Goal: Find specific page/section: Find specific page/section

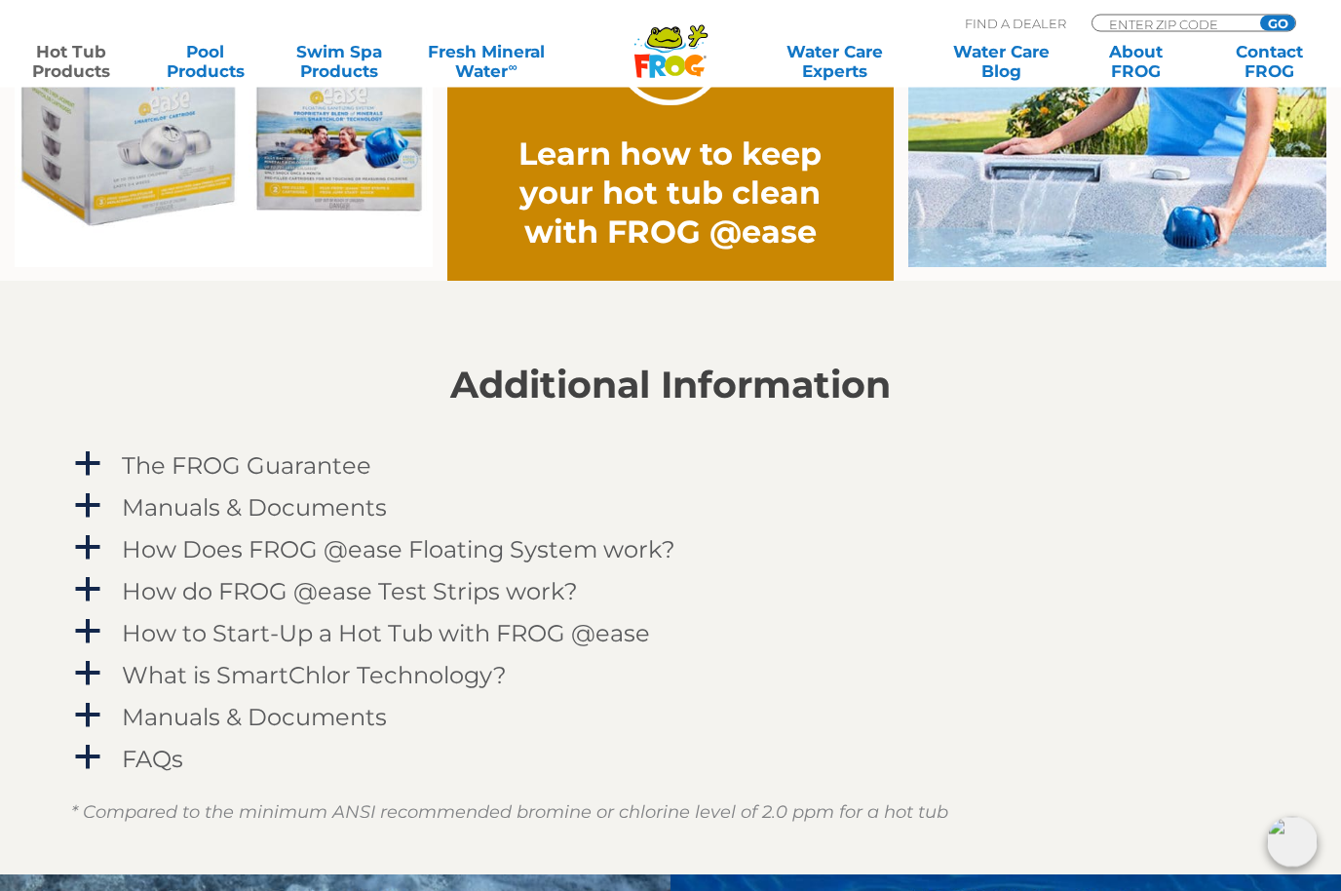
scroll to position [1682, 0]
click at [93, 463] on span "a" at bounding box center [87, 463] width 29 height 29
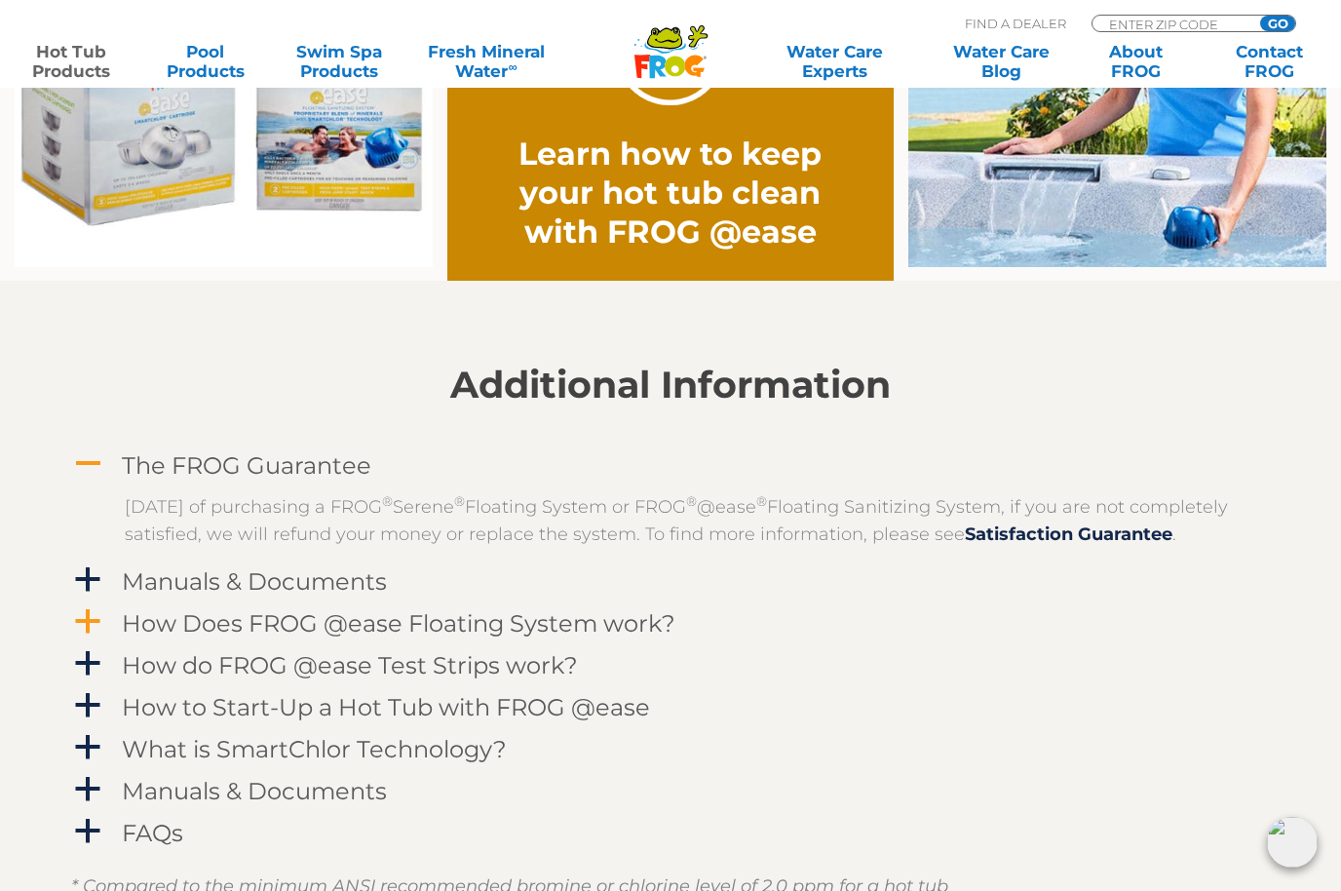
click at [93, 636] on span "a" at bounding box center [87, 621] width 29 height 29
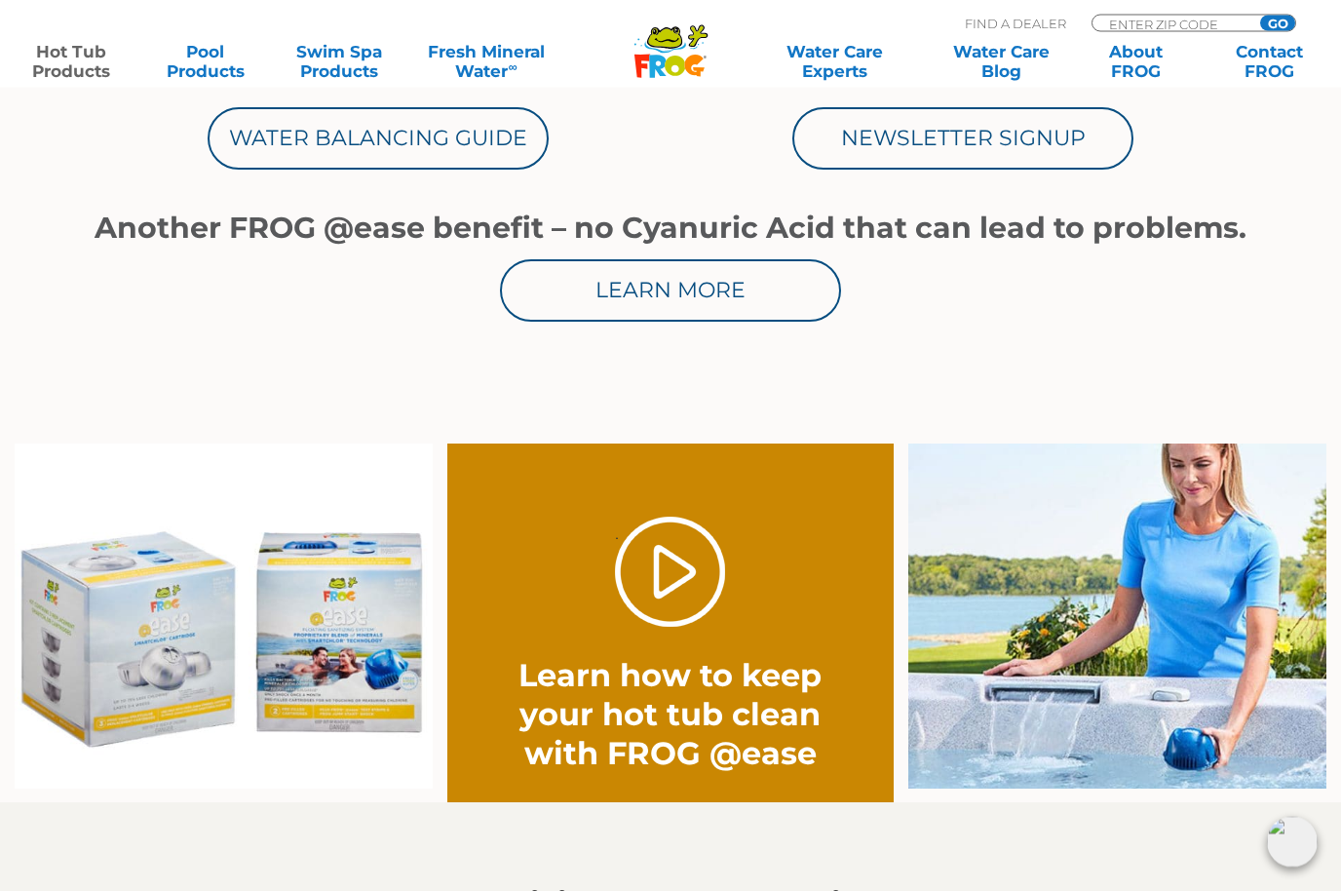
scroll to position [1161, 0]
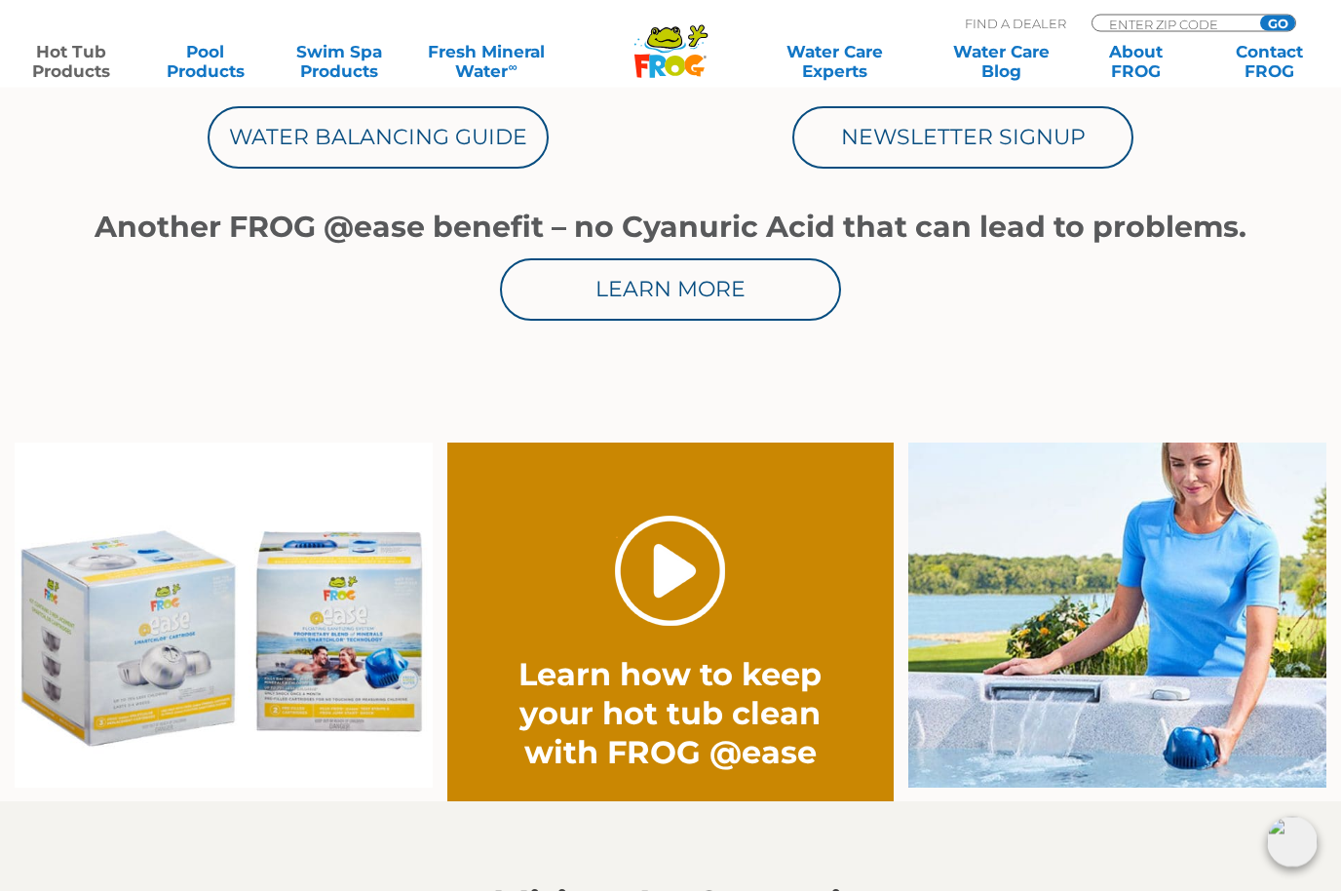
click at [669, 563] on link "." at bounding box center [670, 571] width 110 height 110
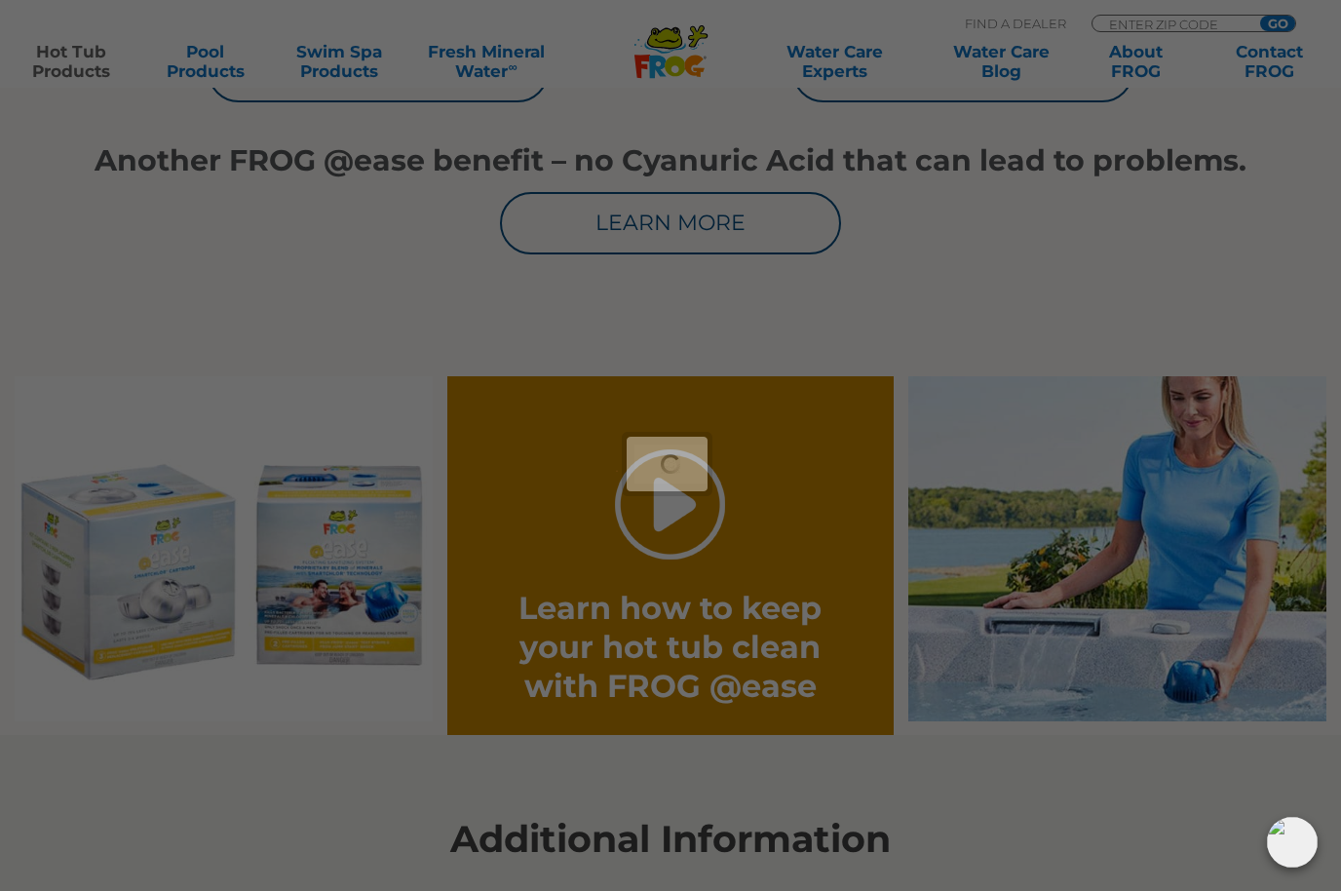
scroll to position [1229, 0]
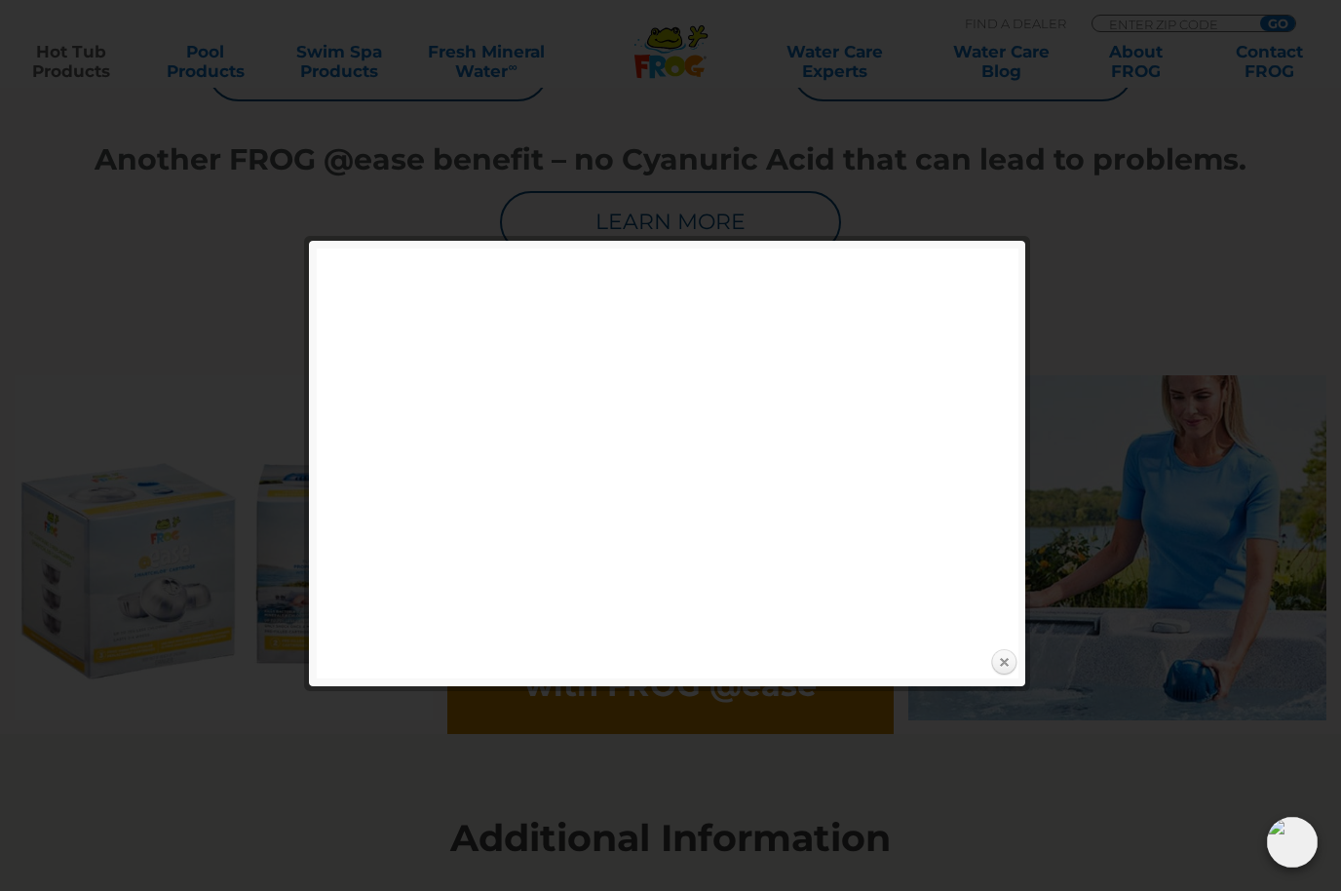
click at [1003, 657] on link "Close" at bounding box center [1003, 662] width 29 height 29
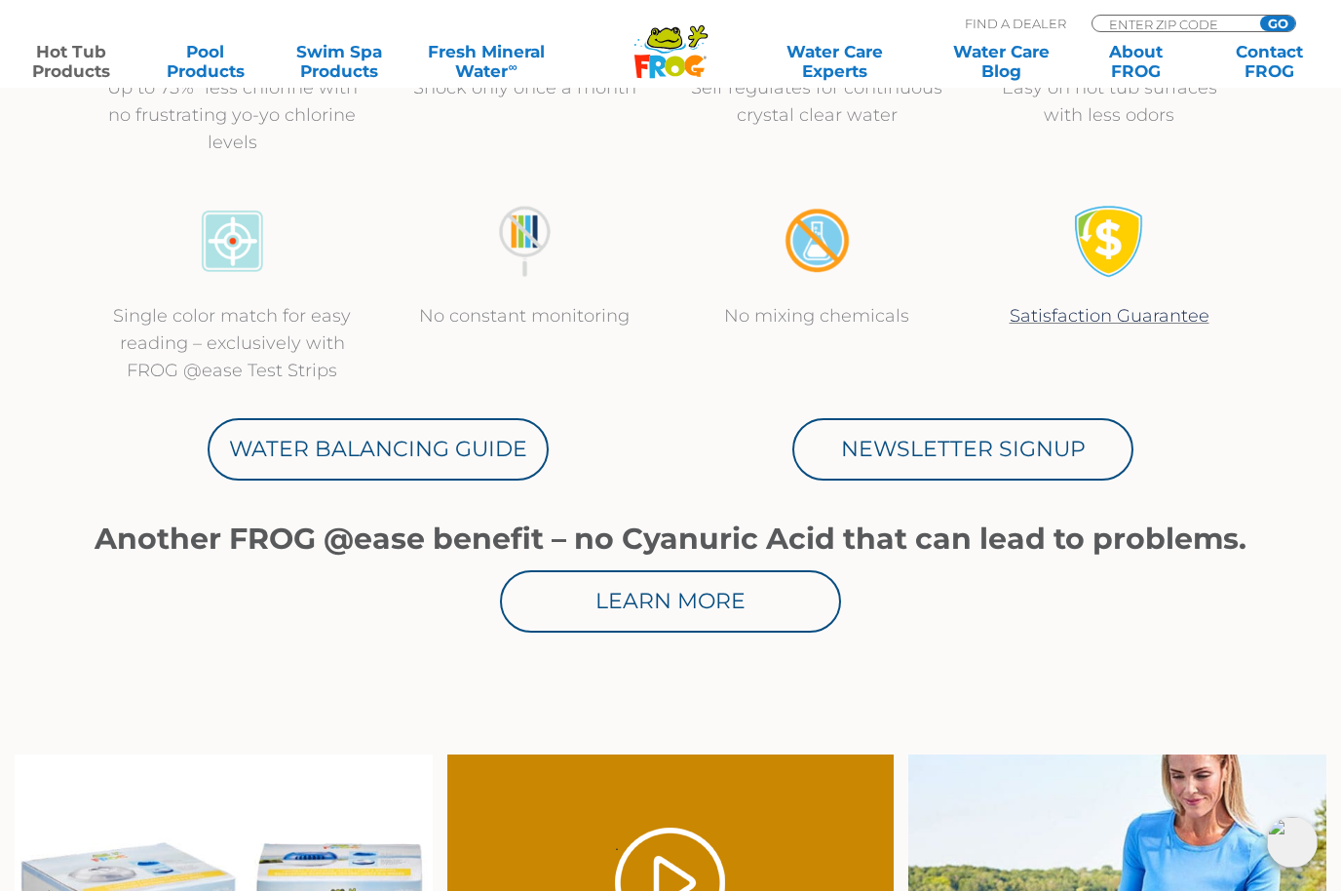
scroll to position [0, 0]
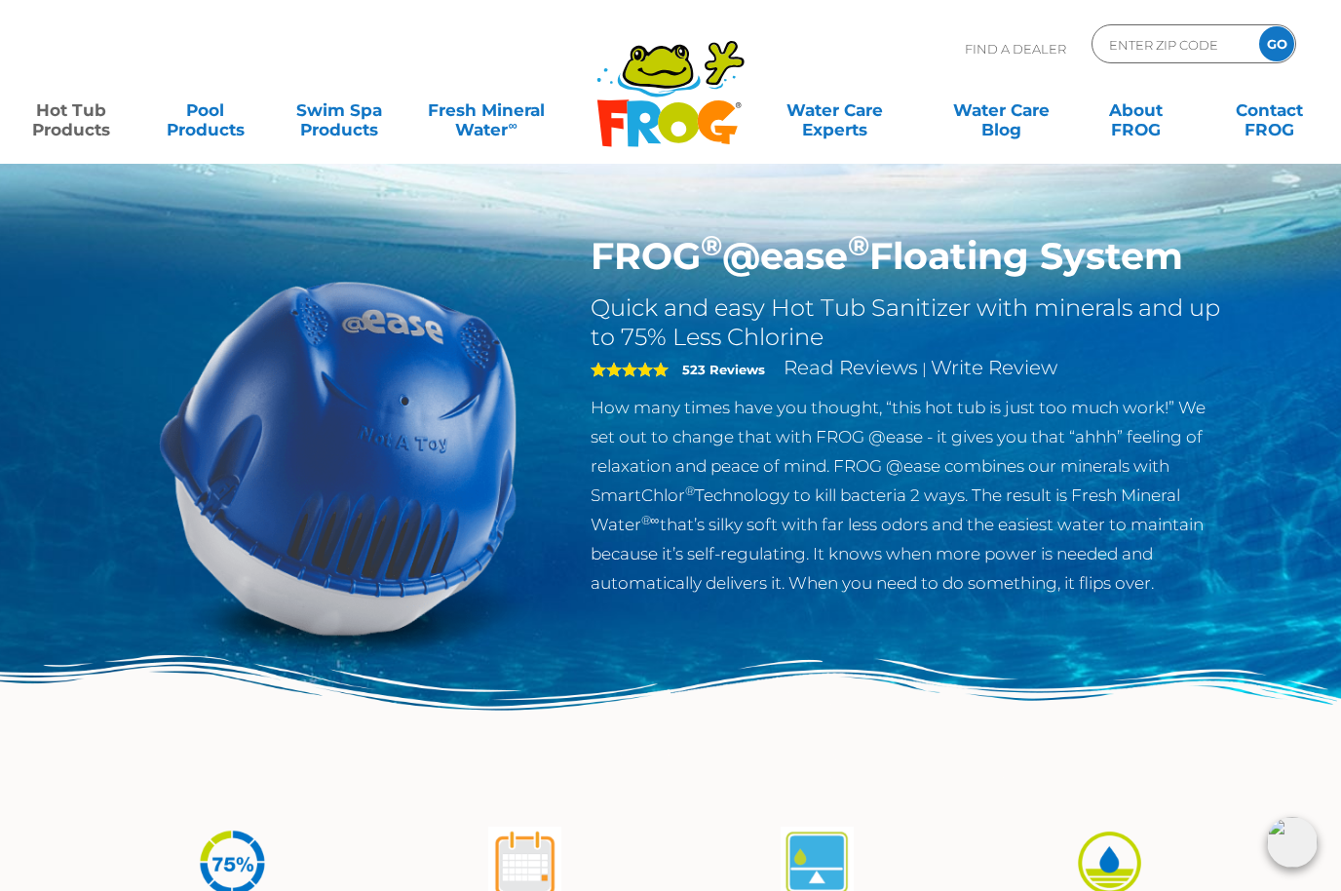
click at [95, 122] on link "Hot Tub Products" at bounding box center [71, 110] width 104 height 39
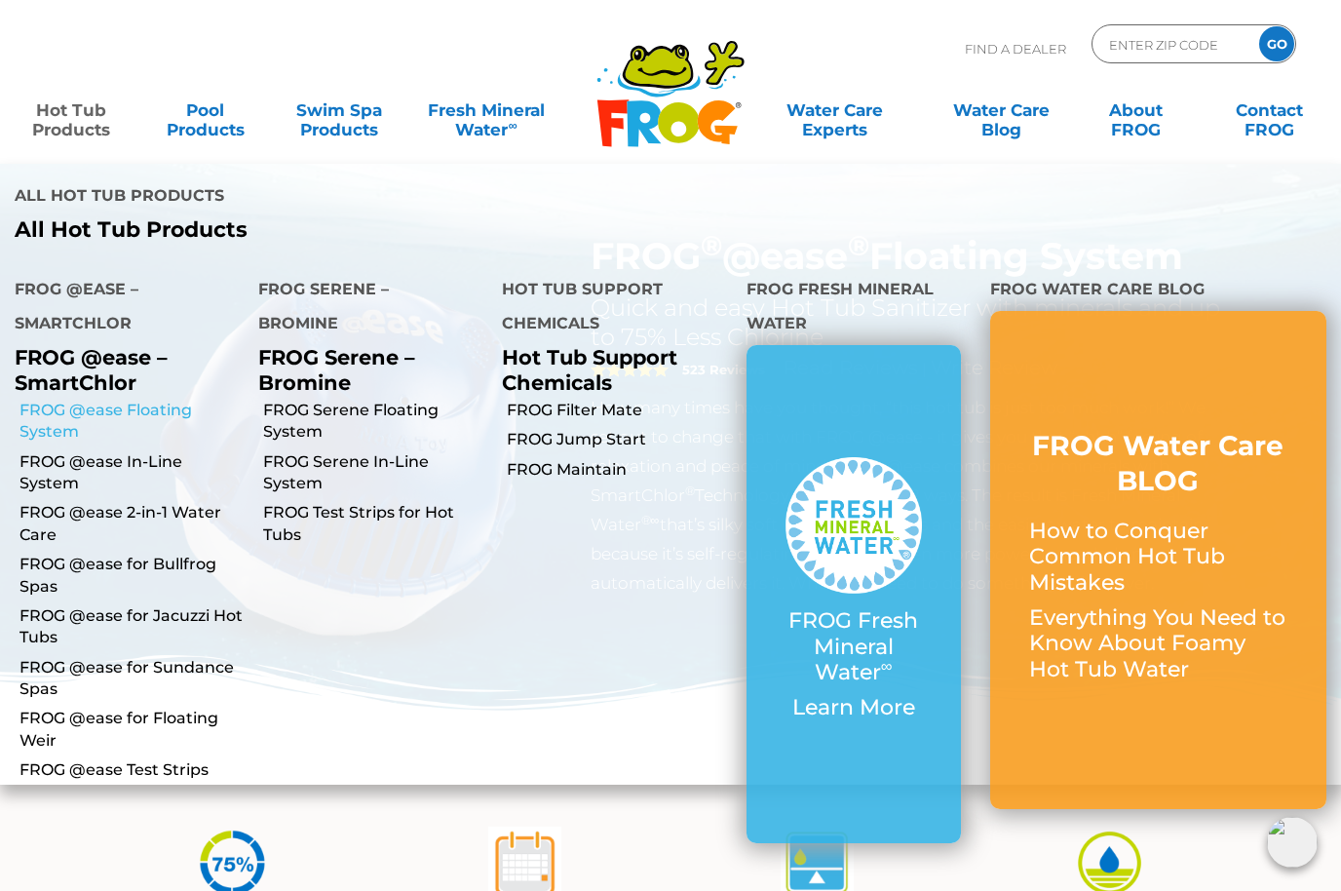
click at [150, 400] on link "FROG @ease Floating System" at bounding box center [131, 422] width 224 height 44
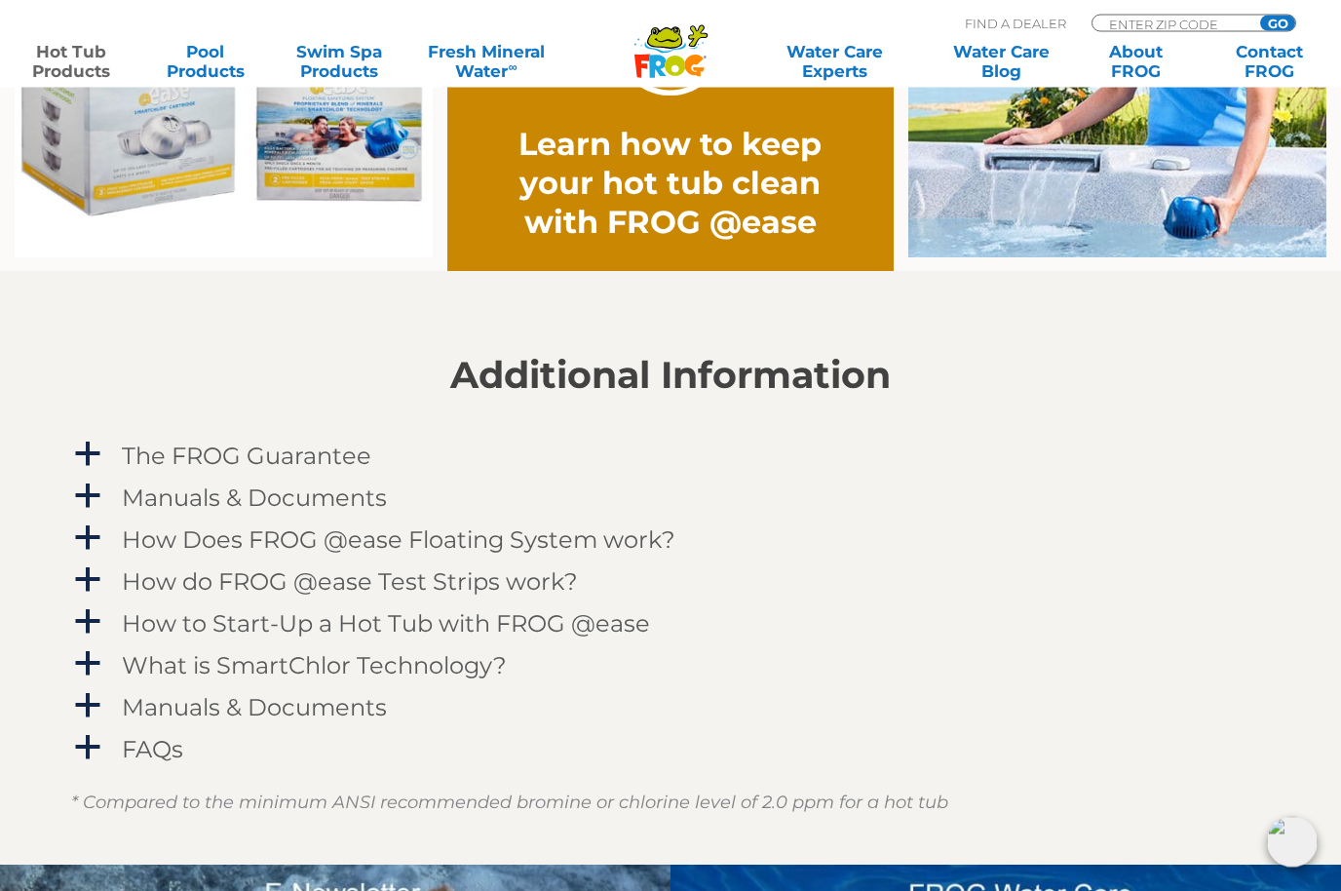
scroll to position [1687, 0]
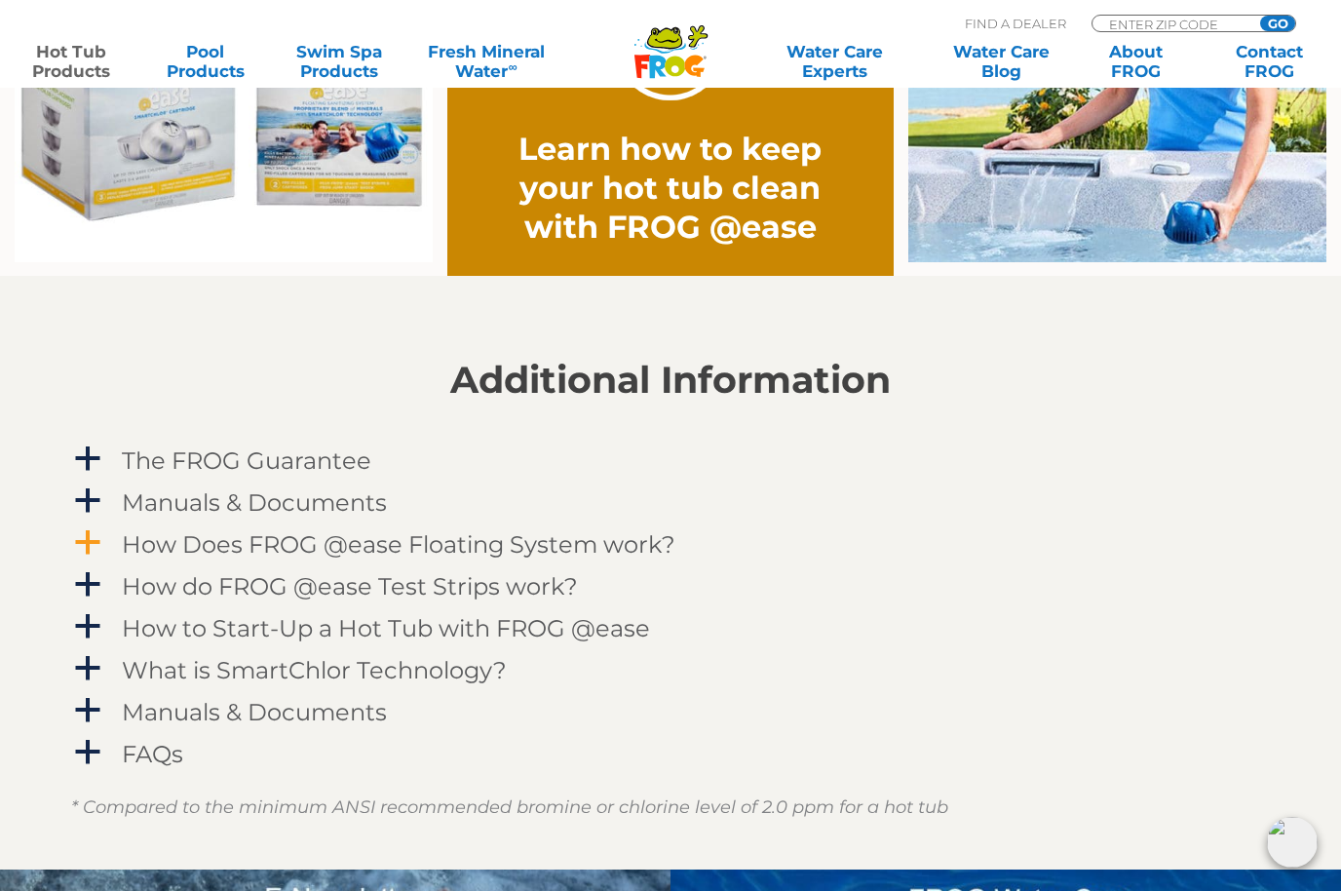
click at [91, 550] on span "a" at bounding box center [87, 542] width 29 height 29
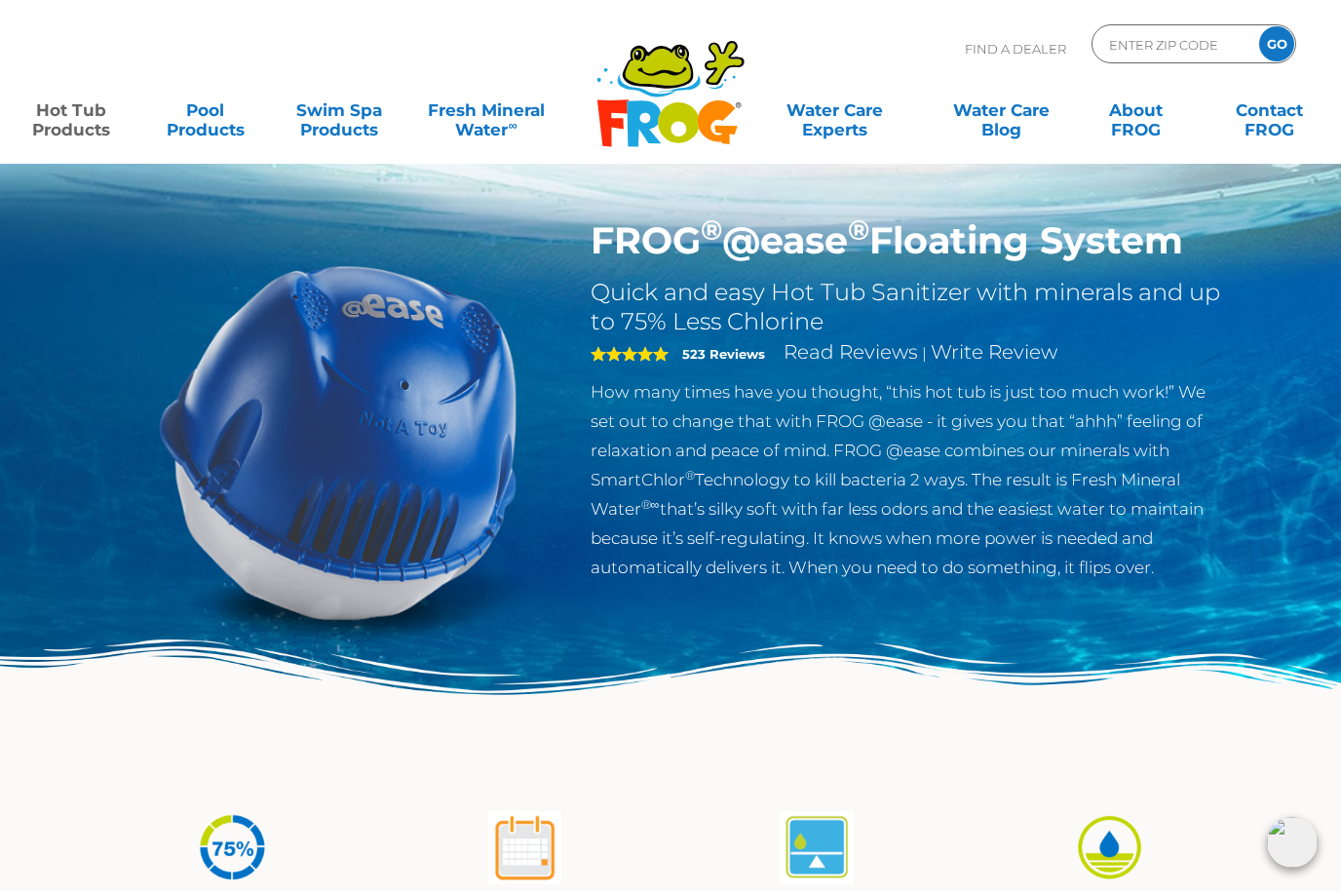
scroll to position [0, 0]
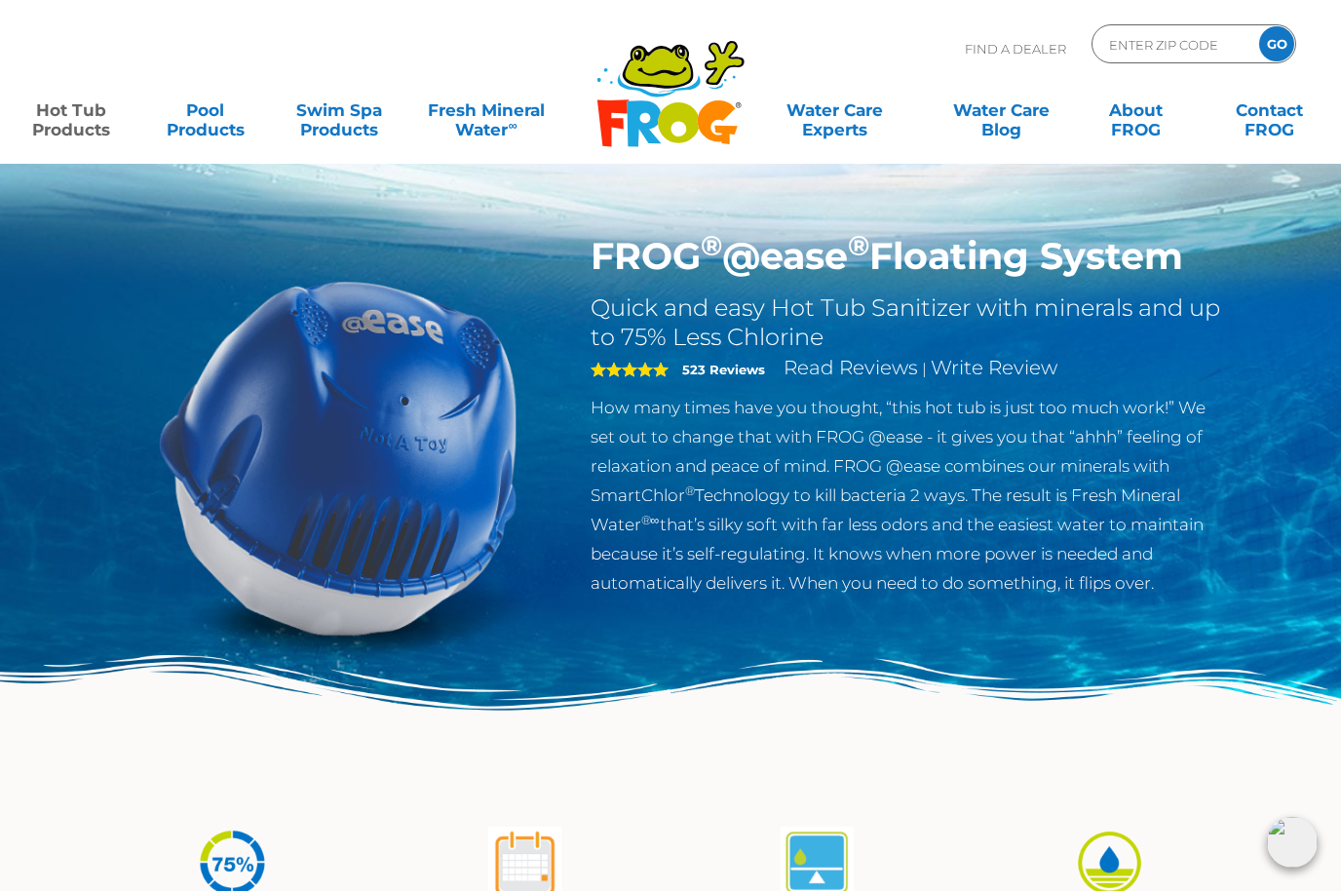
click at [78, 130] on link "Hot Tub Products" at bounding box center [71, 110] width 104 height 39
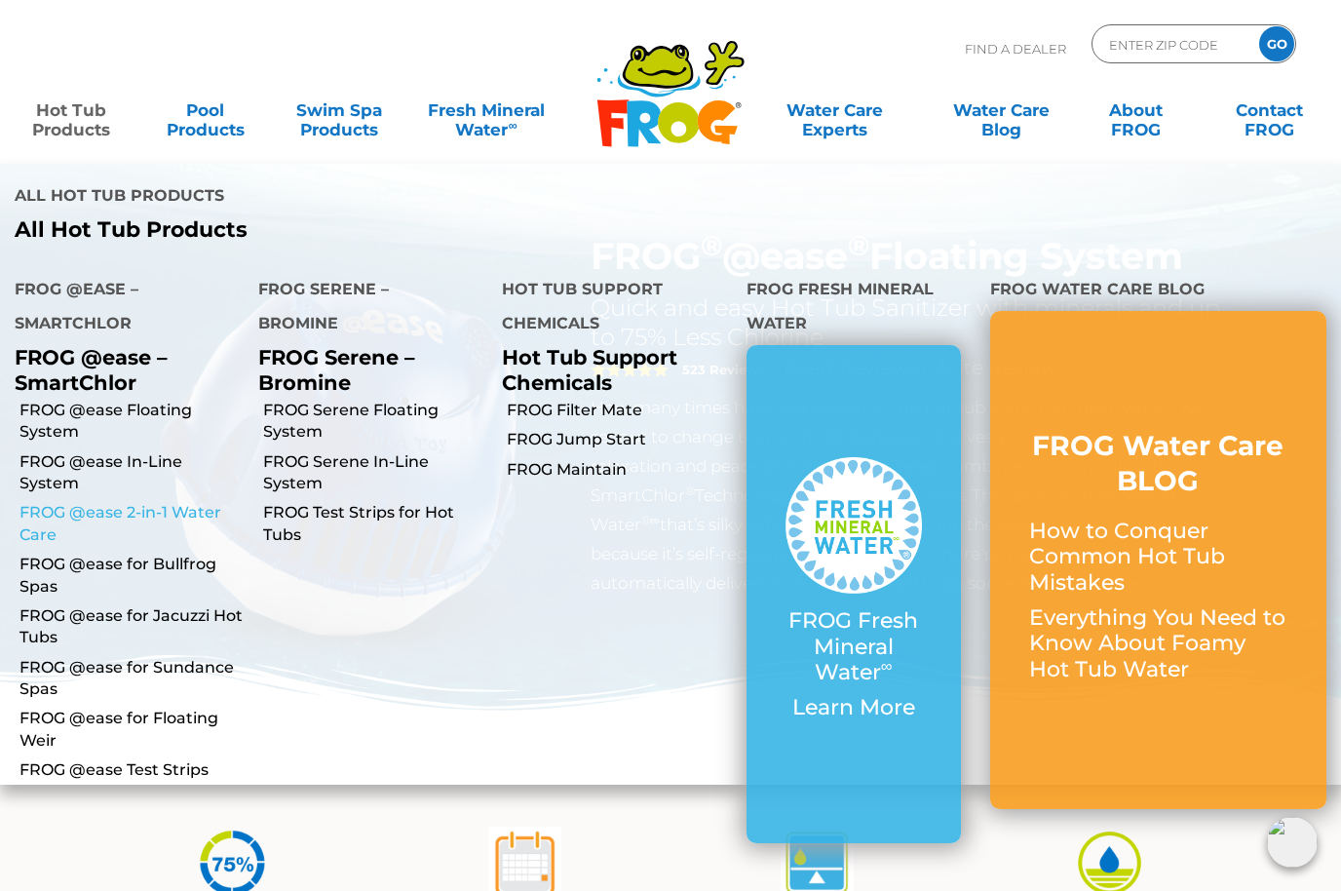
click at [55, 502] on link "FROG @ease 2-in-1 Water Care" at bounding box center [131, 524] width 224 height 44
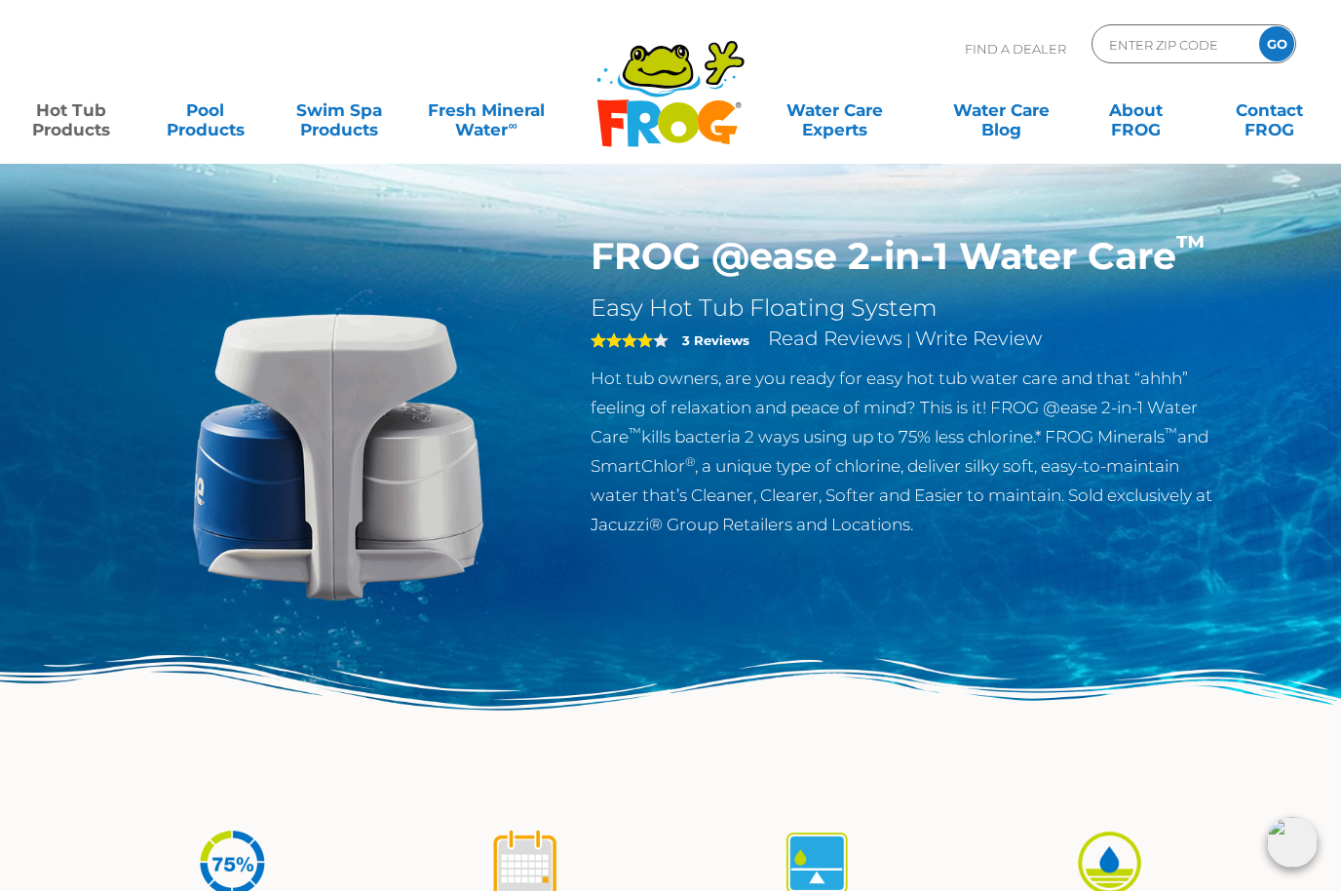
click at [62, 124] on link "Hot Tub Products" at bounding box center [71, 110] width 104 height 39
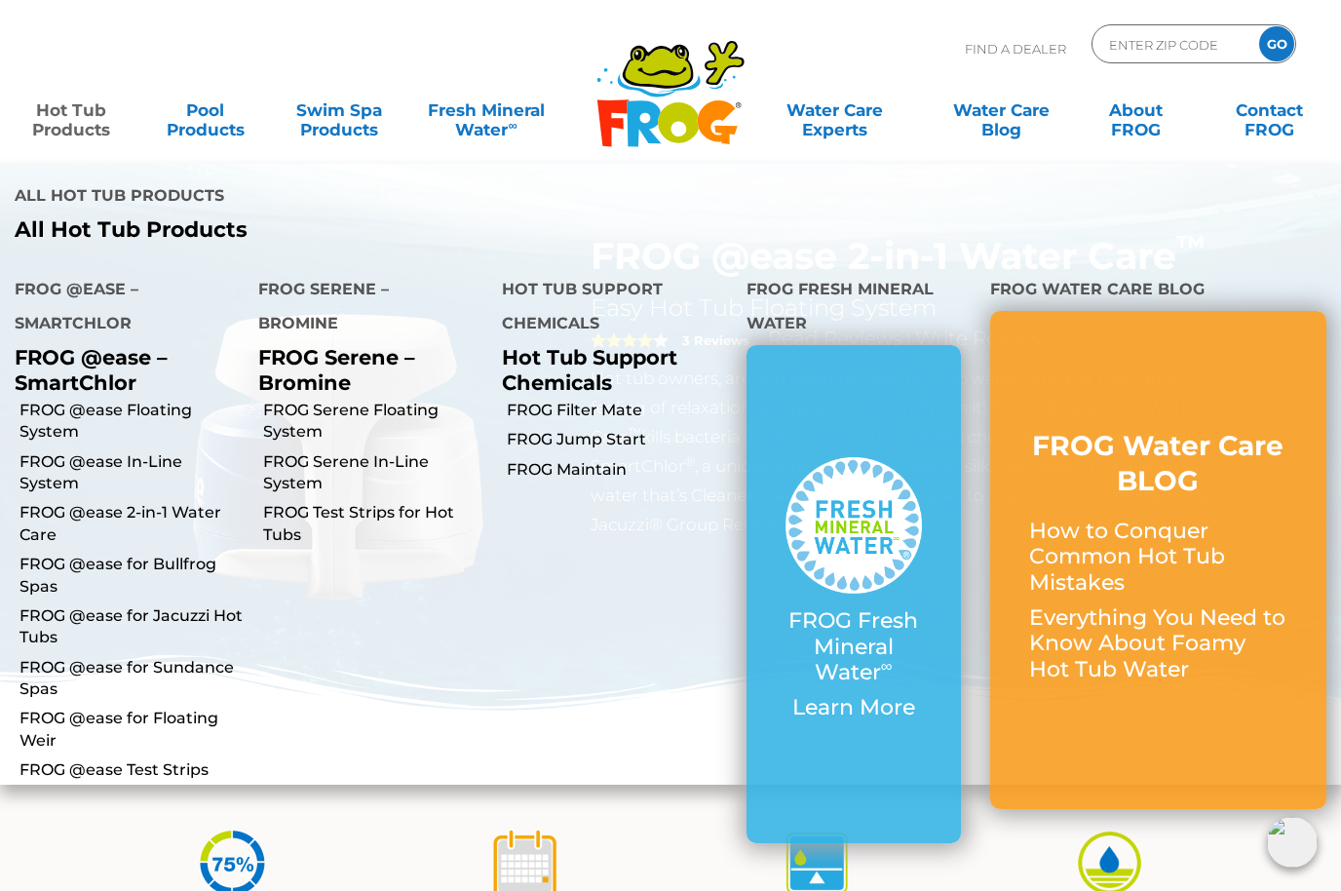
click at [83, 345] on p "FROG @ease – SmartChlor" at bounding box center [122, 369] width 214 height 49
click at [54, 400] on link "FROG @ease Floating System" at bounding box center [131, 422] width 224 height 44
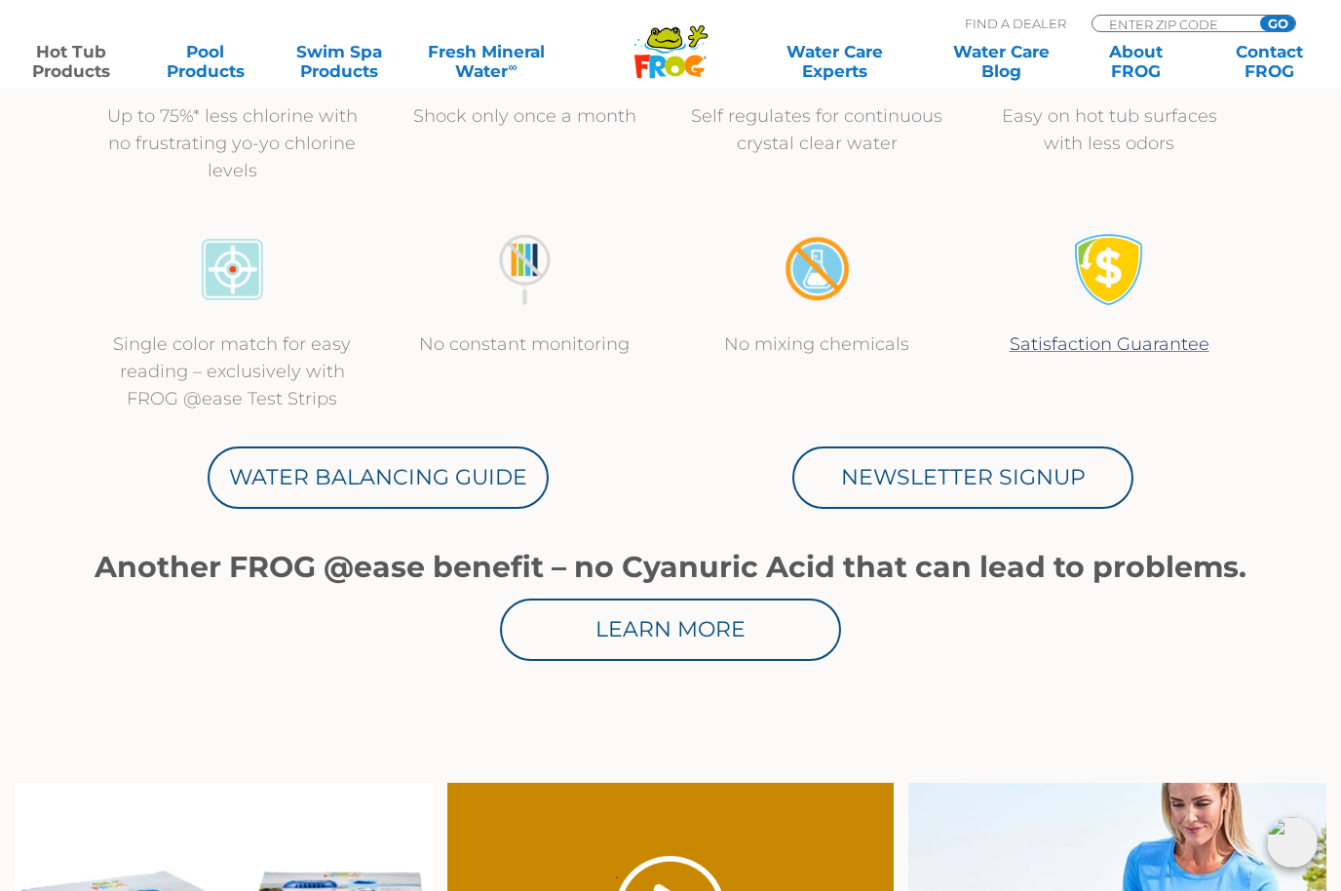
scroll to position [821, 0]
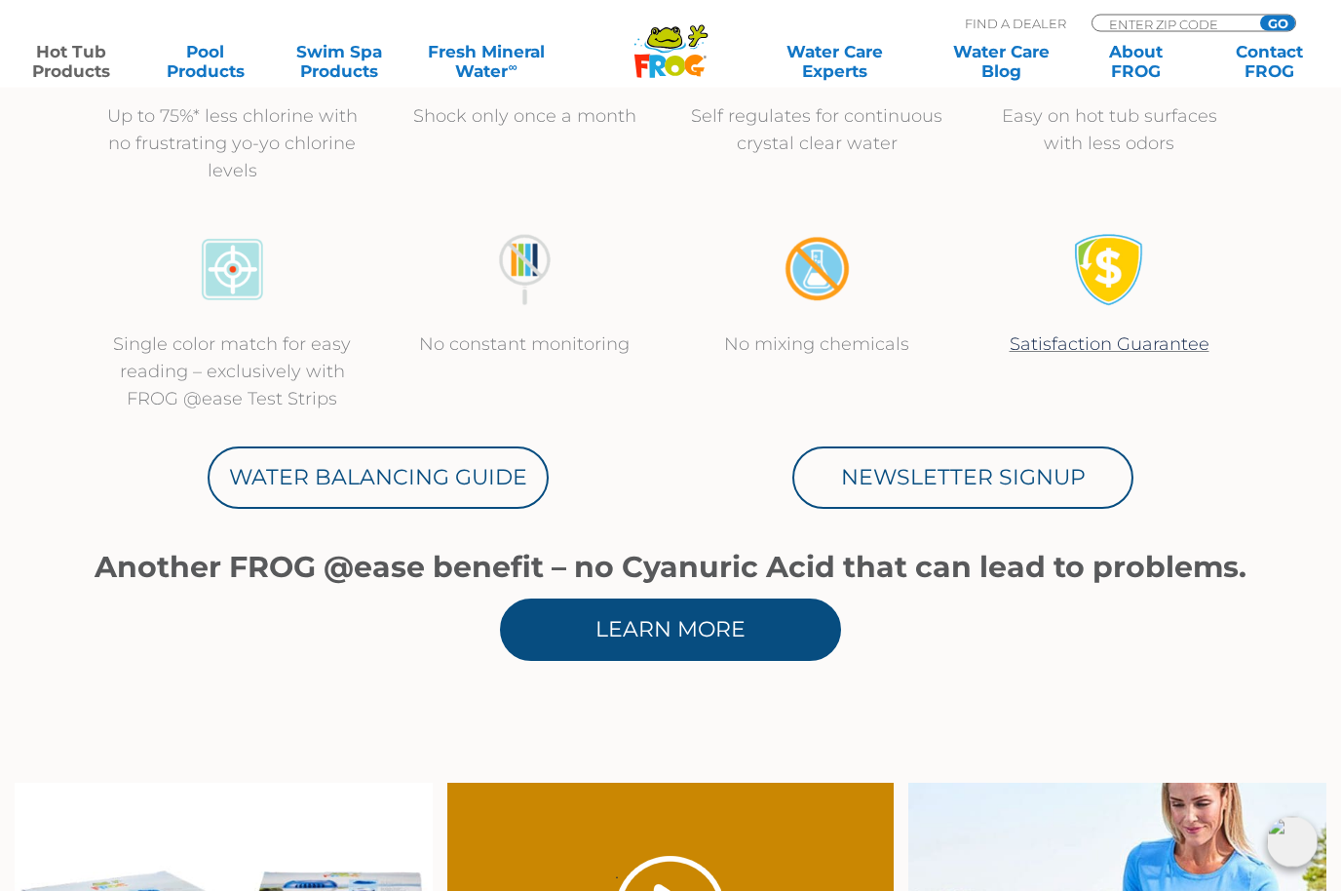
click at [690, 631] on link "Learn More" at bounding box center [670, 630] width 341 height 62
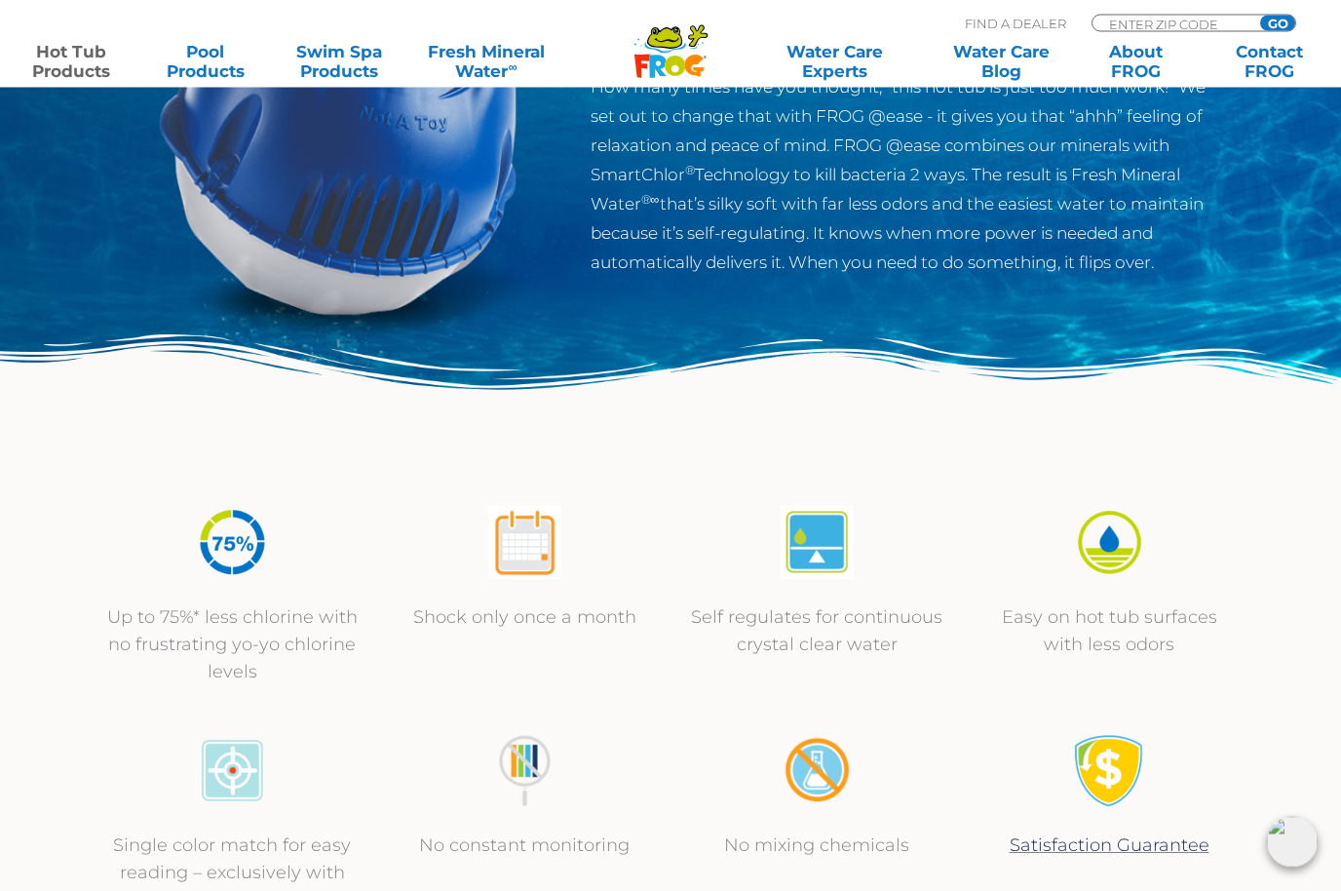
scroll to position [0, 0]
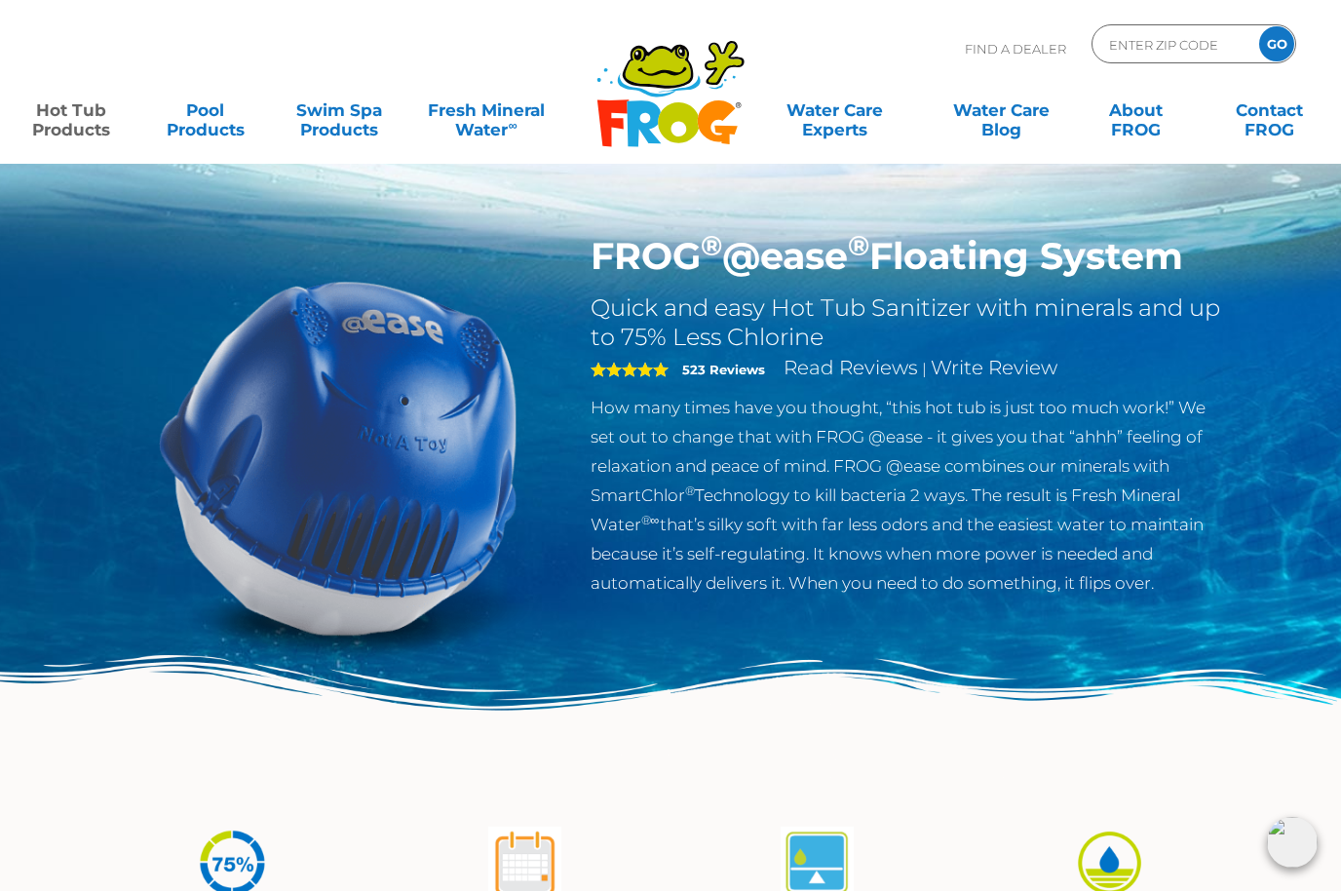
click at [1169, 39] on input "ENTER ZIP CODE" at bounding box center [1173, 44] width 132 height 28
type input "85215"
click at [1283, 53] on input "GO" at bounding box center [1276, 43] width 35 height 35
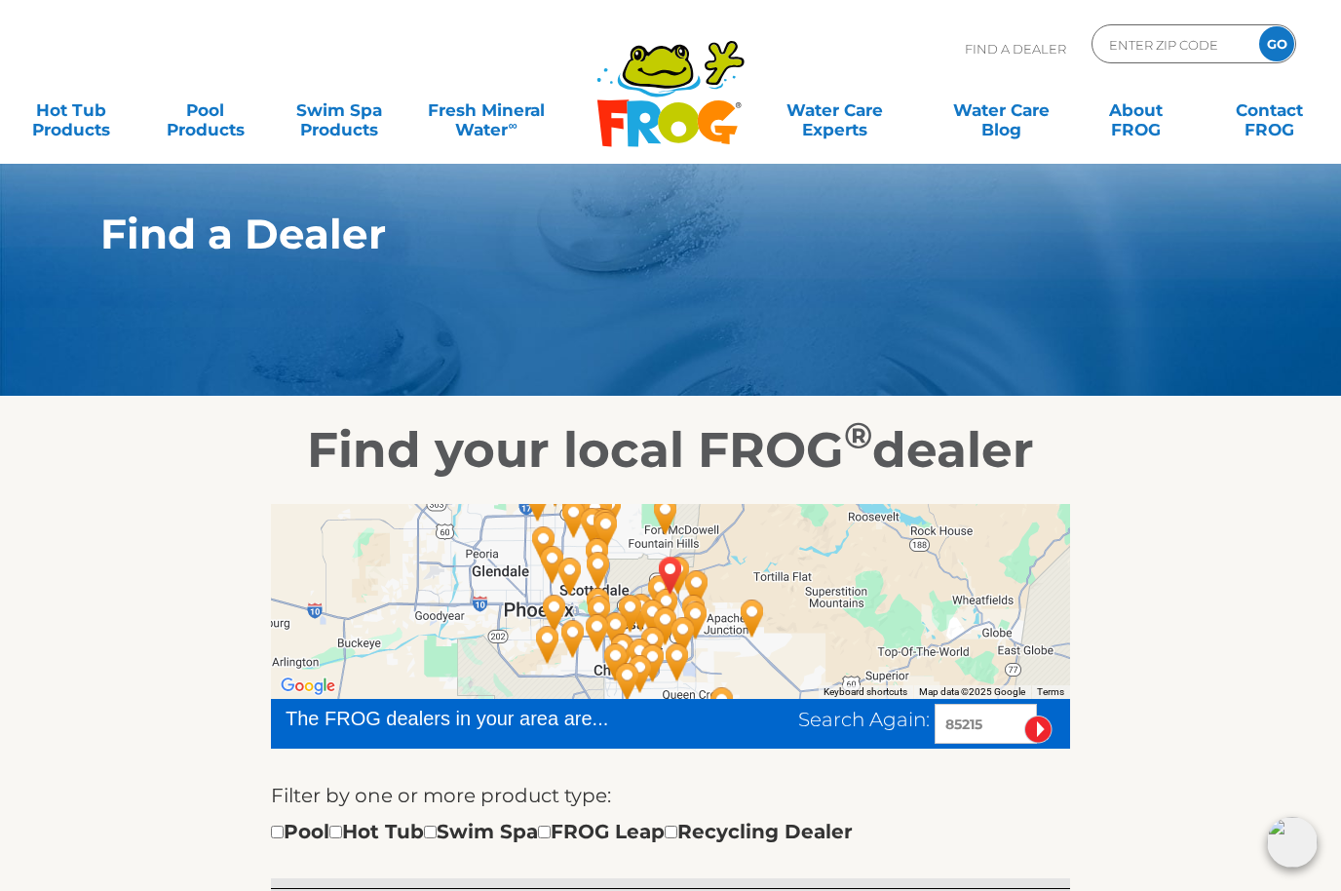
click at [1187, 42] on input "ENTER ZIP CODE" at bounding box center [1173, 44] width 132 height 28
type input "85119"
click at [1277, 48] on input "GO" at bounding box center [1276, 43] width 35 height 35
